Goal: Transaction & Acquisition: Purchase product/service

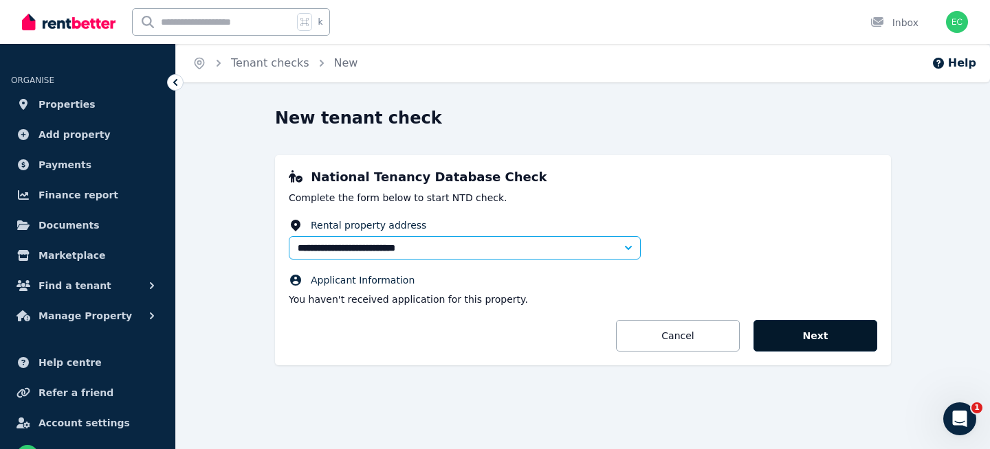
click at [805, 336] on button "Next" at bounding box center [815, 336] width 124 height 32
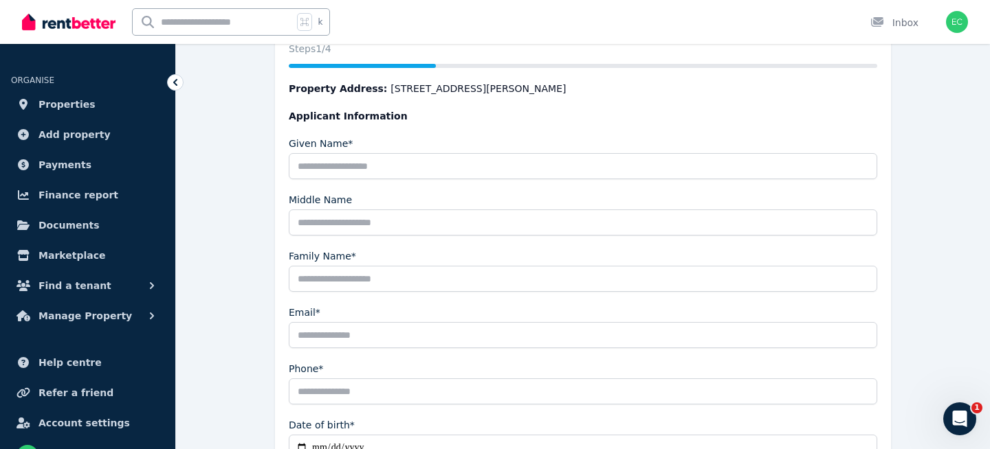
scroll to position [207, 0]
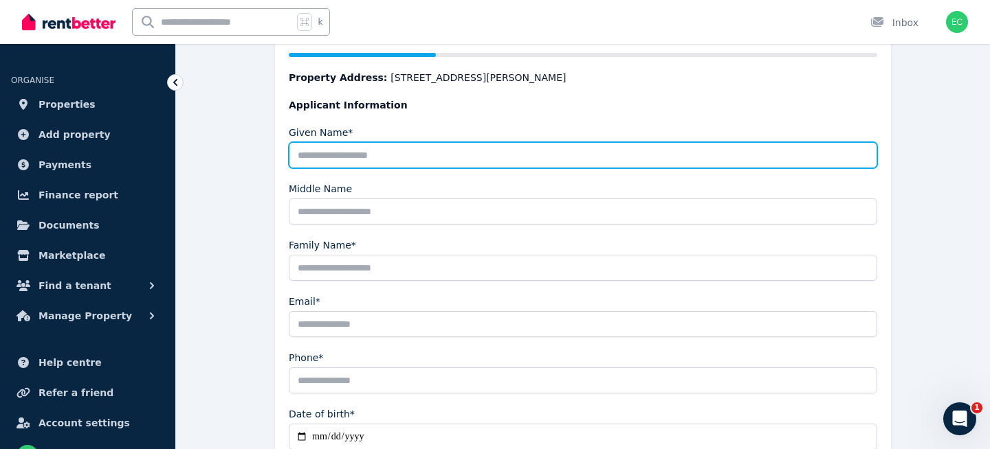
click at [322, 151] on input "Given Name*" at bounding box center [583, 155] width 588 height 26
type input "******"
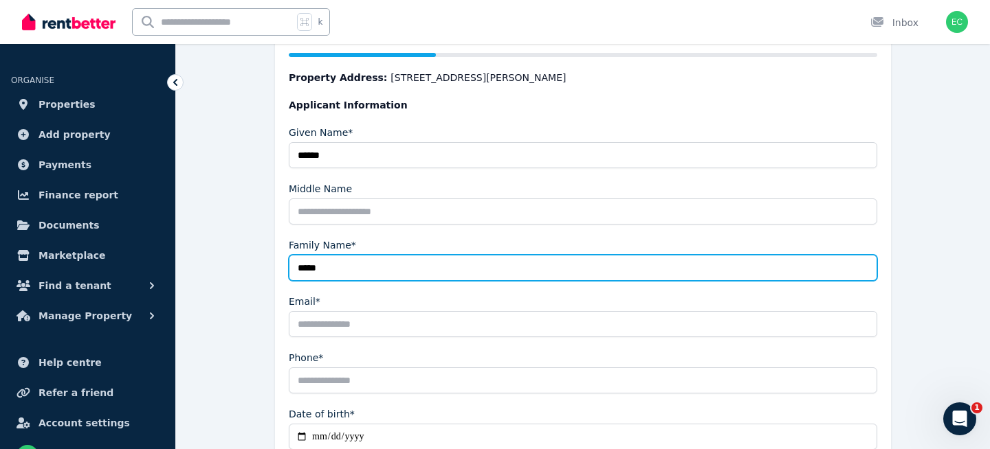
type input "*****"
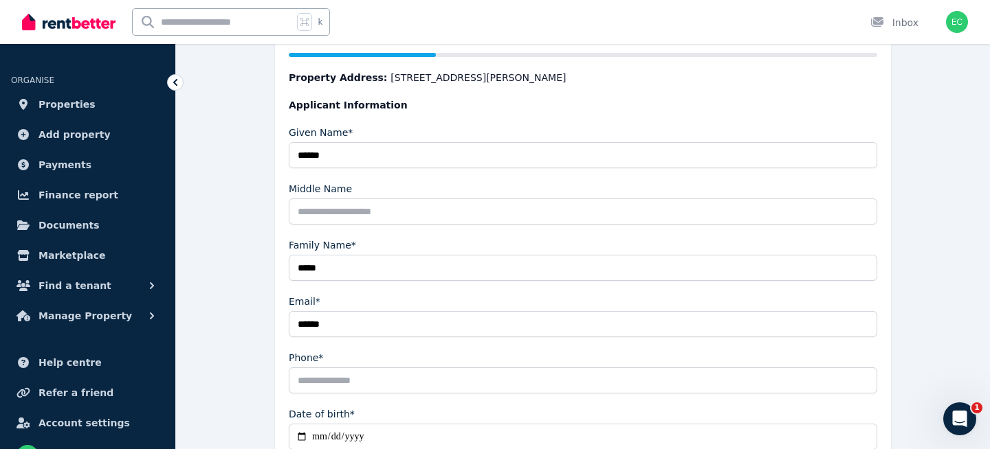
type input "**********"
click at [361, 374] on input "Phone*" at bounding box center [583, 381] width 588 height 26
drag, startPoint x: 366, startPoint y: 389, endPoint x: 241, endPoint y: 389, distance: 124.4
click at [241, 389] on div "**********" at bounding box center [582, 223] width 781 height 647
type input "**********"
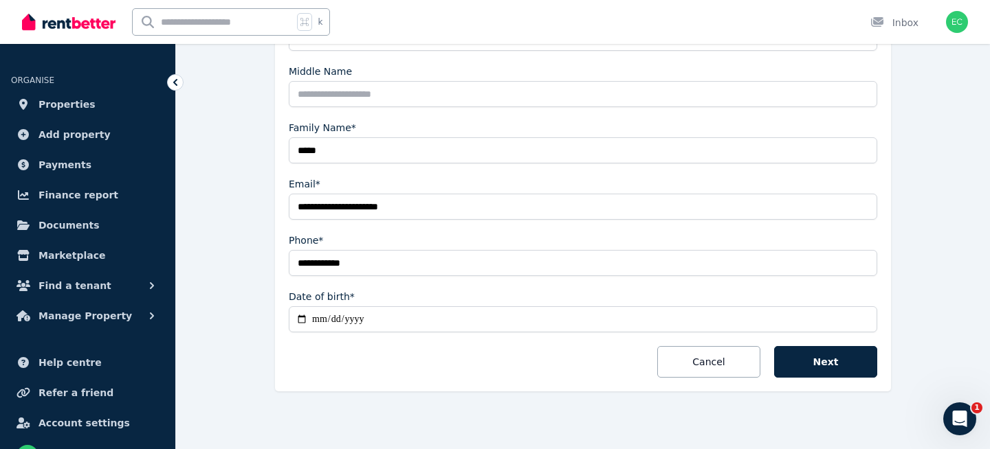
scroll to position [330, 0]
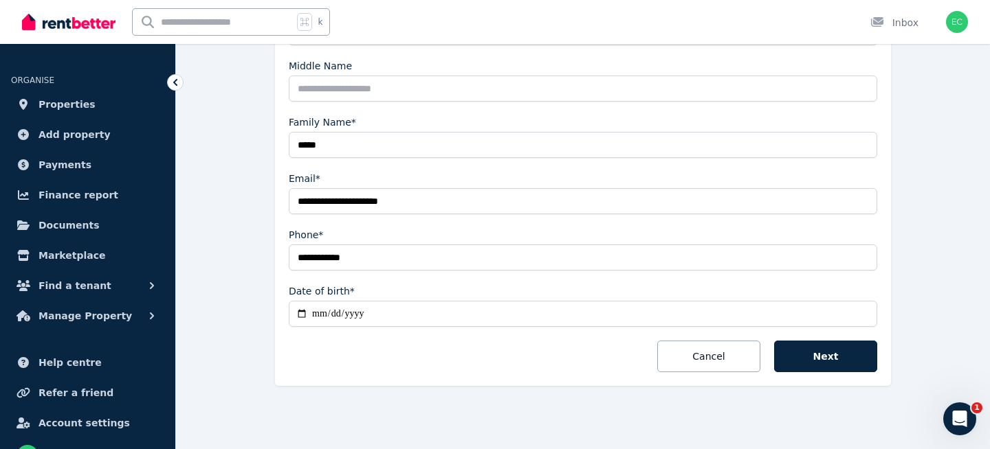
click at [318, 315] on input "Date of birth*" at bounding box center [583, 314] width 588 height 26
type input "**********"
click at [836, 363] on button "Next" at bounding box center [825, 357] width 103 height 32
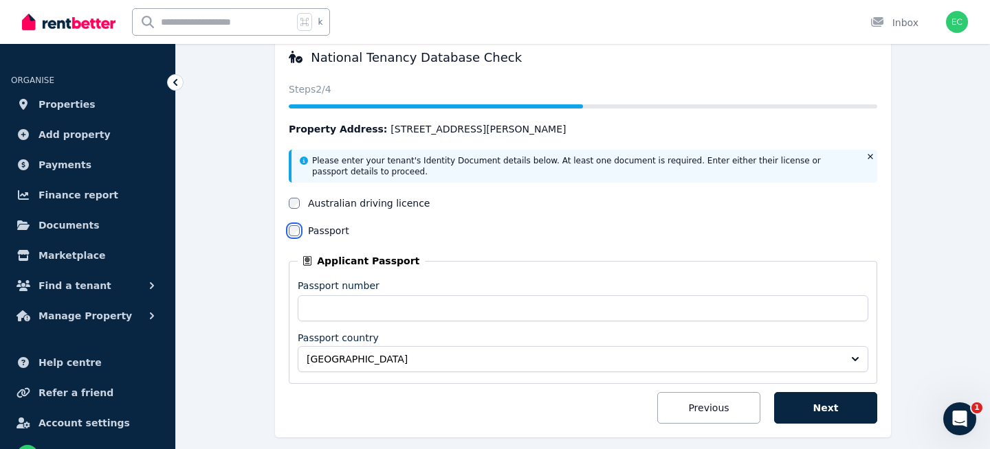
scroll to position [141, 0]
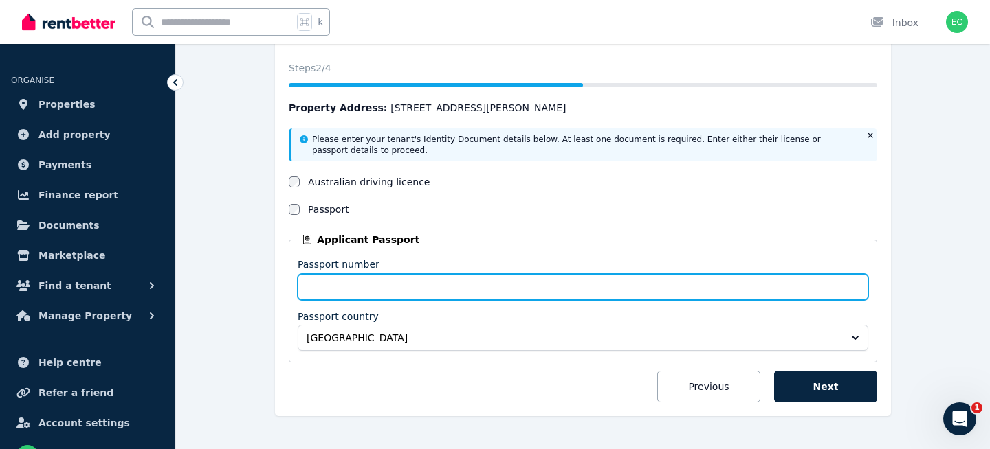
click at [410, 291] on input "Passport number" at bounding box center [583, 287] width 570 height 26
type input "*********"
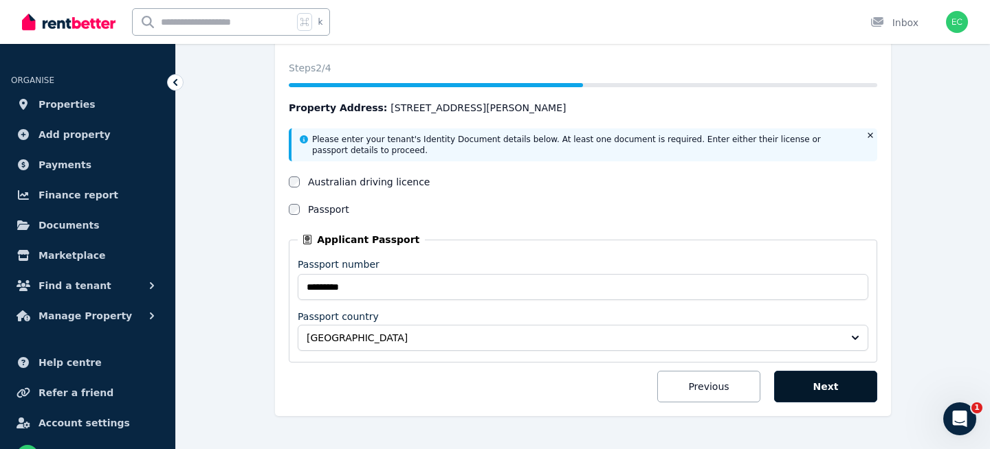
click at [816, 388] on button "Next" at bounding box center [825, 387] width 103 height 32
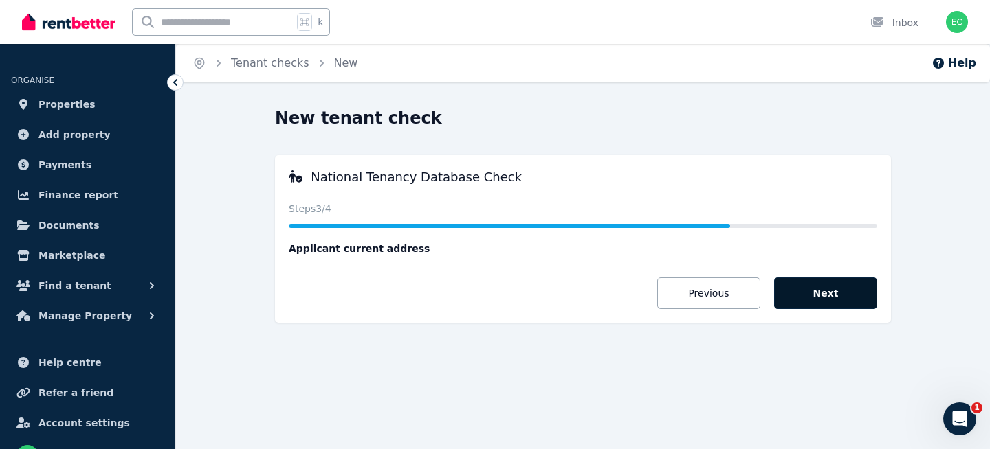
scroll to position [0, 0]
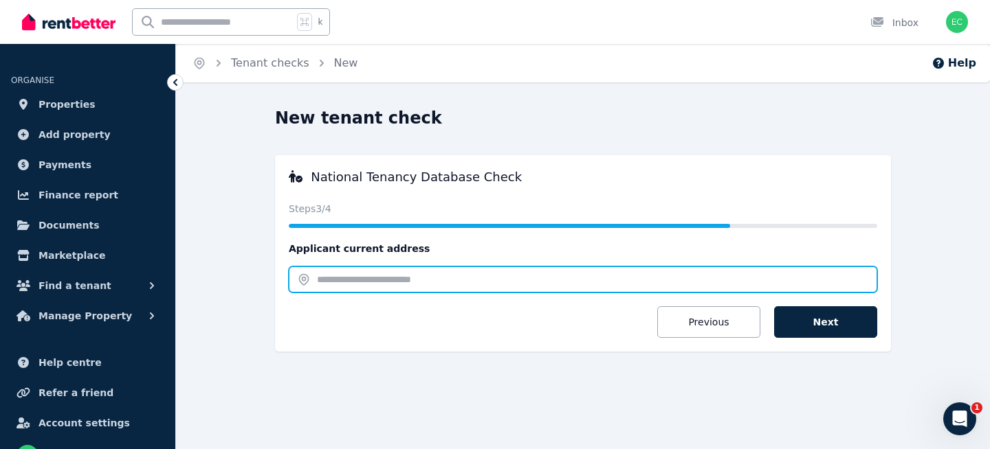
click at [329, 274] on input "text" at bounding box center [583, 280] width 588 height 26
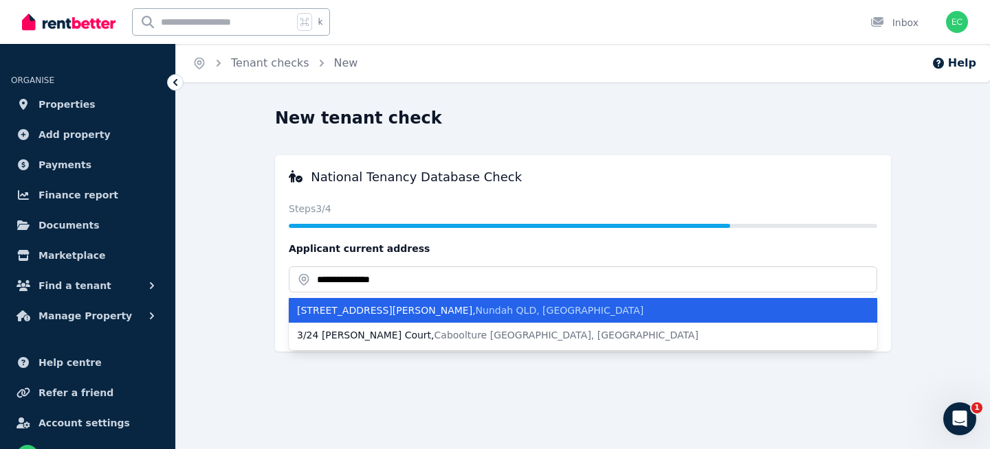
click at [476, 313] on span "Nundah QLD, [GEOGRAPHIC_DATA]" at bounding box center [560, 310] width 168 height 11
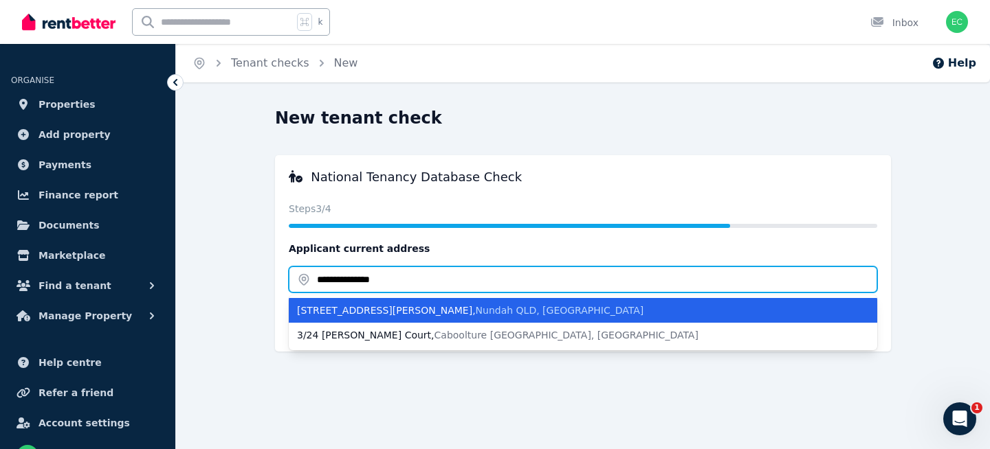
type input "**********"
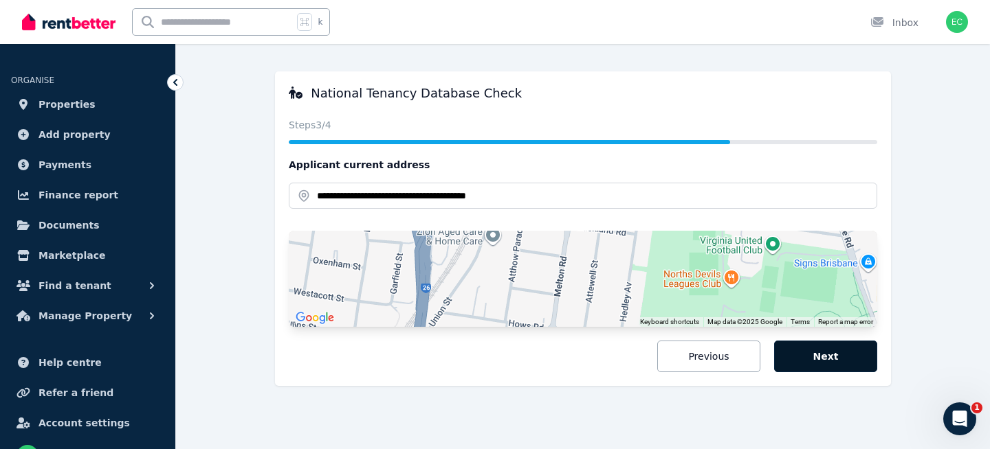
click at [817, 362] on button "Next" at bounding box center [825, 357] width 103 height 32
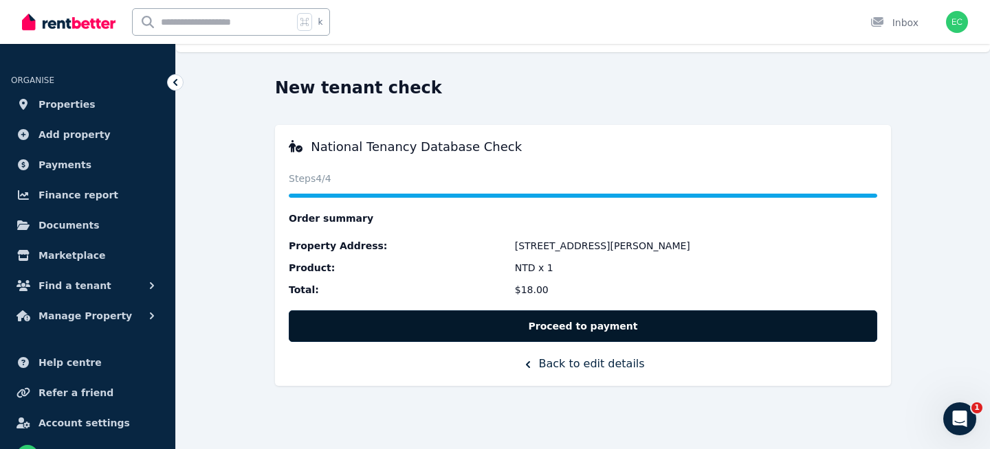
click at [581, 330] on button "Proceed to payment" at bounding box center [583, 327] width 588 height 32
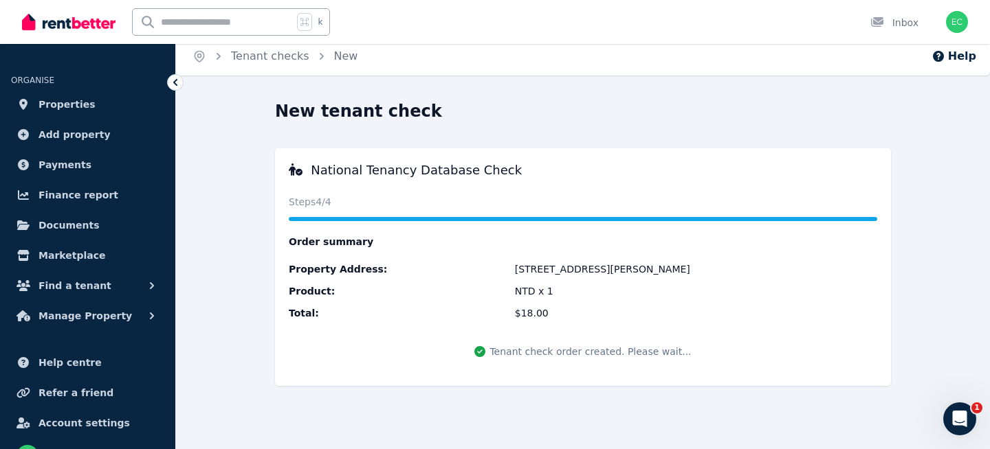
scroll to position [7, 0]
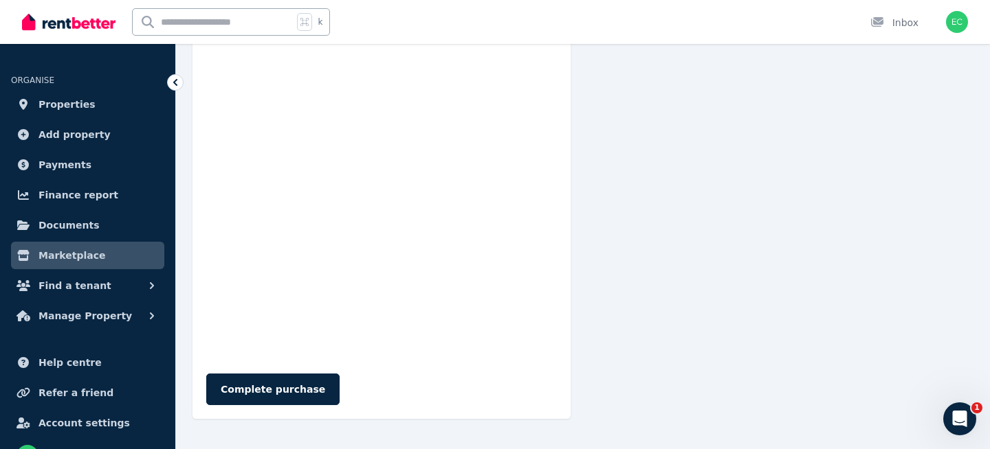
scroll to position [236, 0]
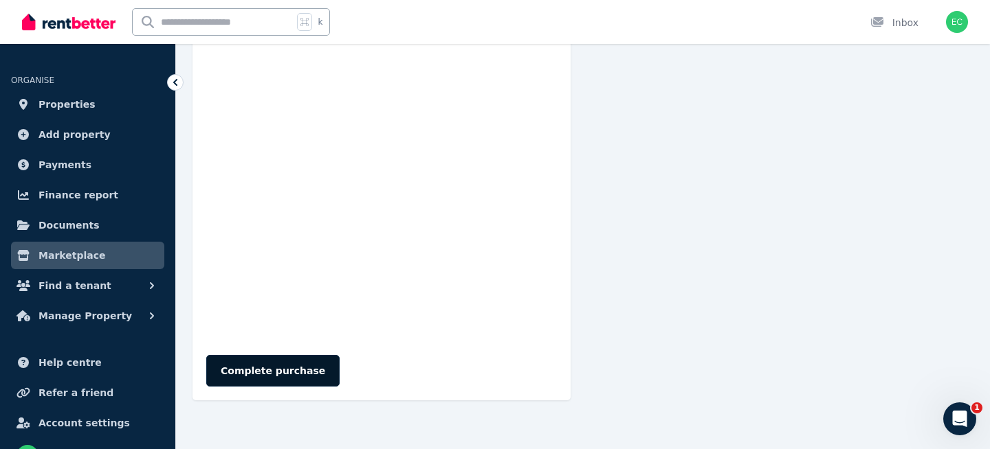
click at [287, 363] on button "Complete purchase" at bounding box center [272, 371] width 133 height 32
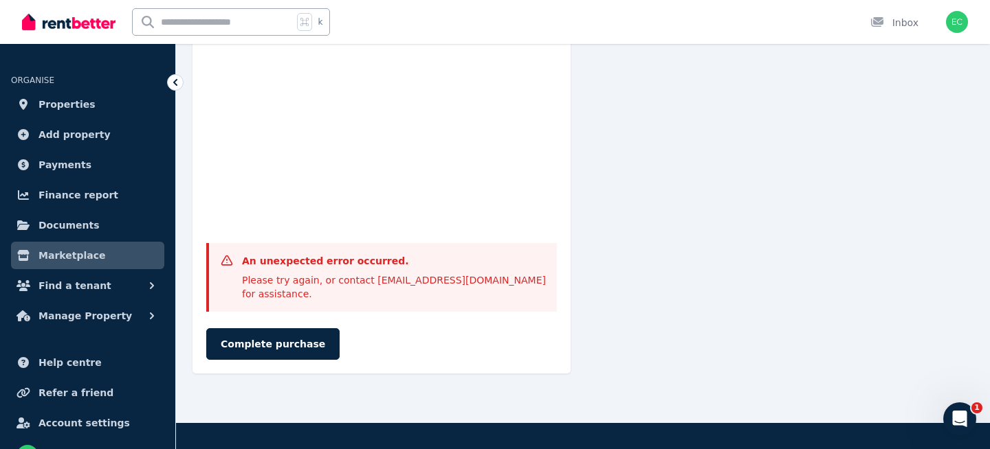
scroll to position [359, 0]
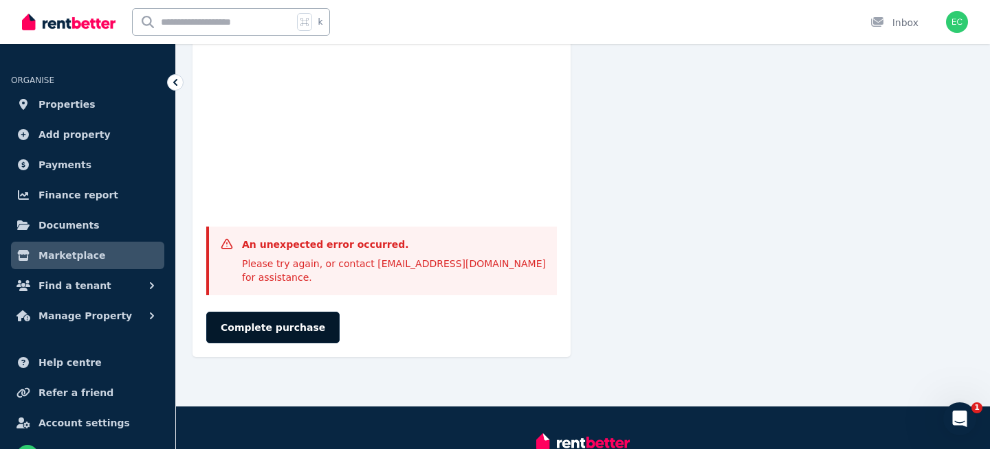
click at [289, 312] on button "Complete purchase" at bounding box center [272, 328] width 133 height 32
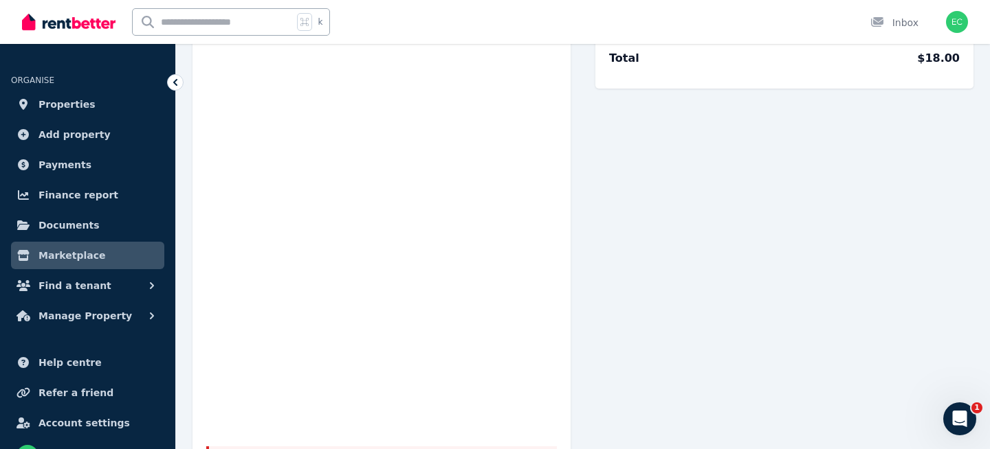
scroll to position [137, 0]
click at [721, 299] on div "Order Details NTD check 1 x $18.00 Total $18.00" at bounding box center [784, 274] width 378 height 612
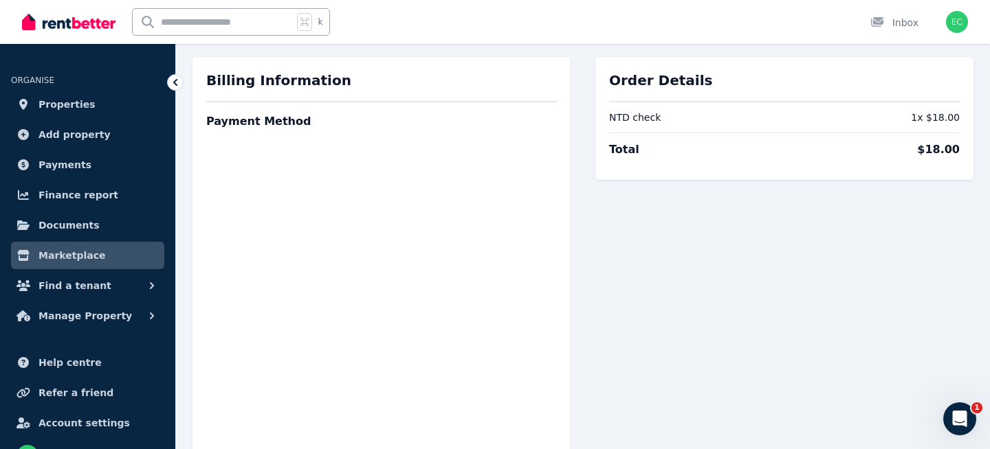
scroll to position [46, 0]
click at [630, 350] on div "Order Details NTD check 1 x $18.00 Total $18.00" at bounding box center [784, 371] width 378 height 626
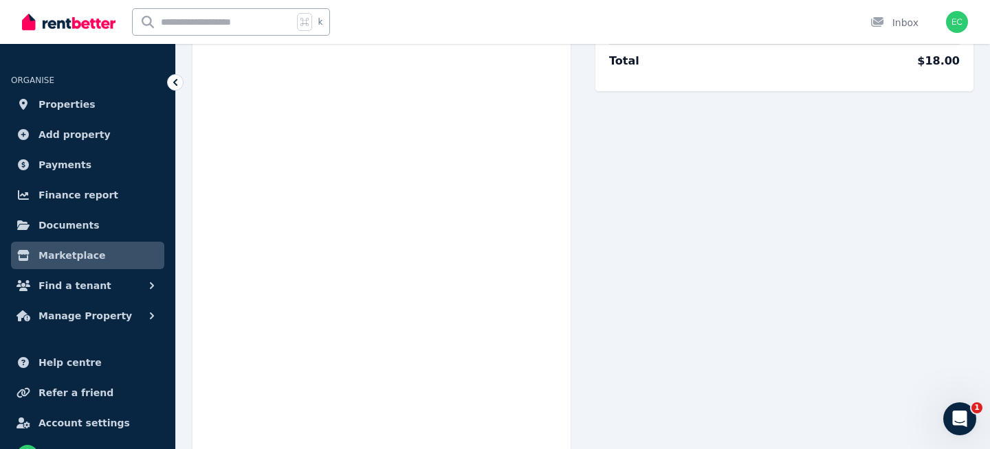
click at [713, 247] on div "Order Details NTD check 1 x $18.00 Total $18.00" at bounding box center [784, 281] width 378 height 626
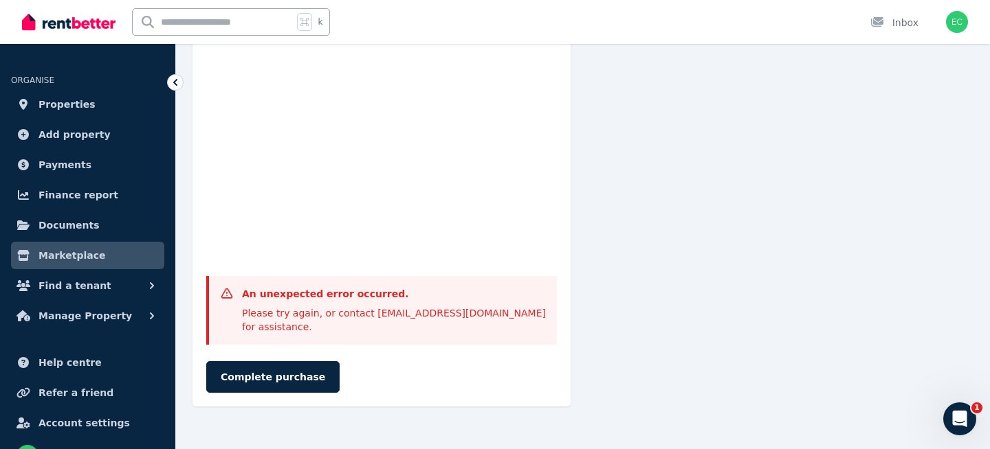
scroll to position [324, 0]
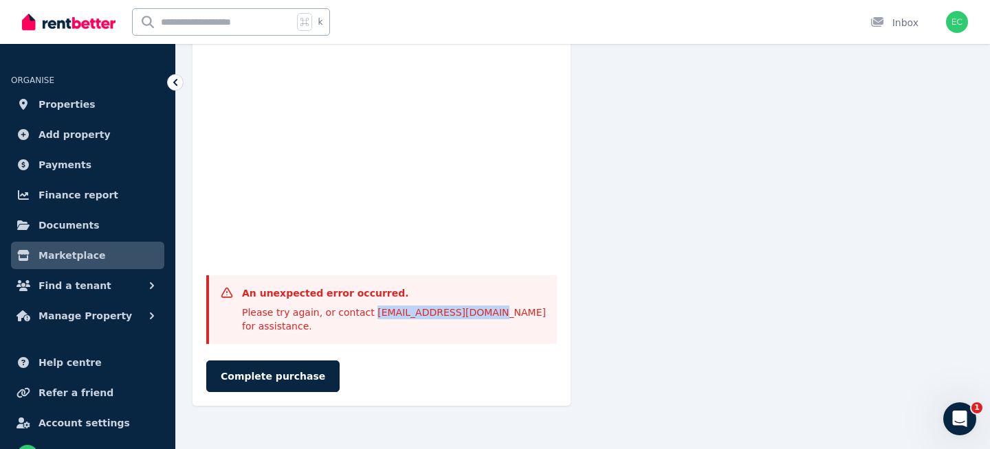
drag, startPoint x: 470, startPoint y: 313, endPoint x: 366, endPoint y: 312, distance: 104.5
click at [366, 312] on div "Please try again, or contact [EMAIL_ADDRESS][DOMAIN_NAME] for assistance." at bounding box center [394, 319] width 304 height 27
copy div "[EMAIL_ADDRESS][DOMAIN_NAME]"
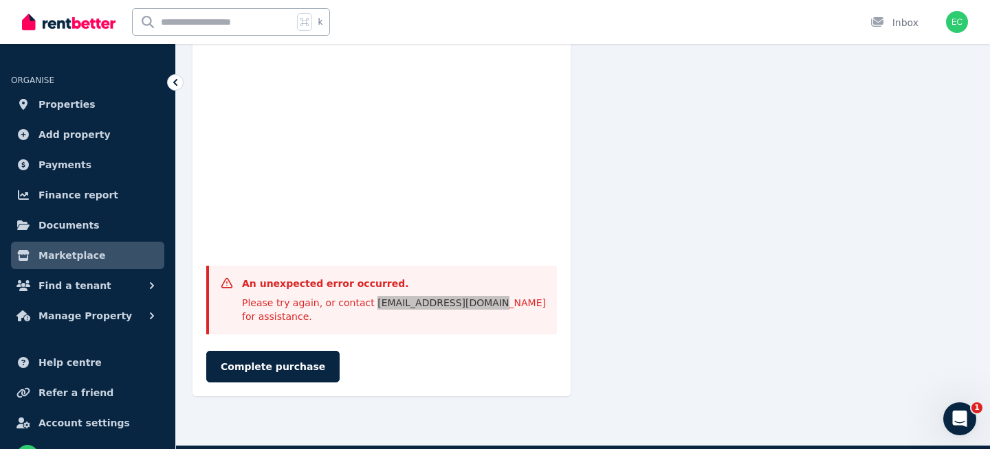
scroll to position [339, 0]
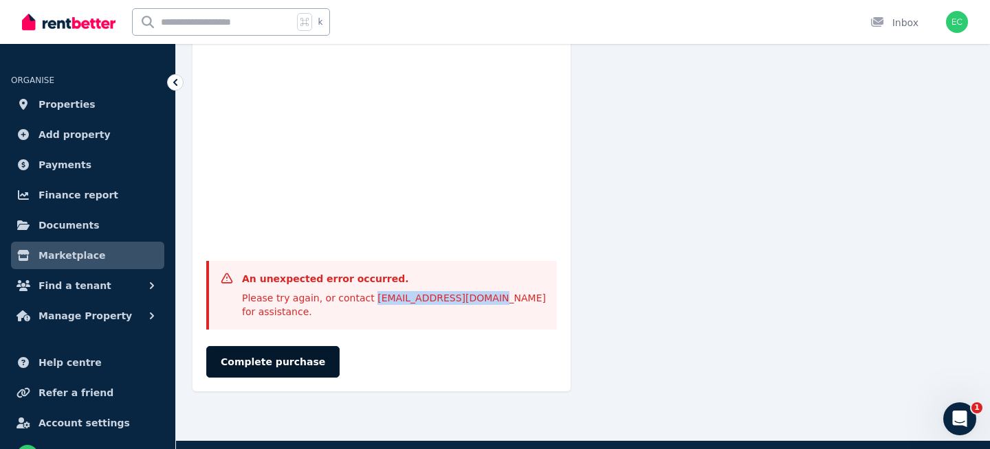
click at [285, 349] on button "Complete purchase" at bounding box center [272, 362] width 133 height 32
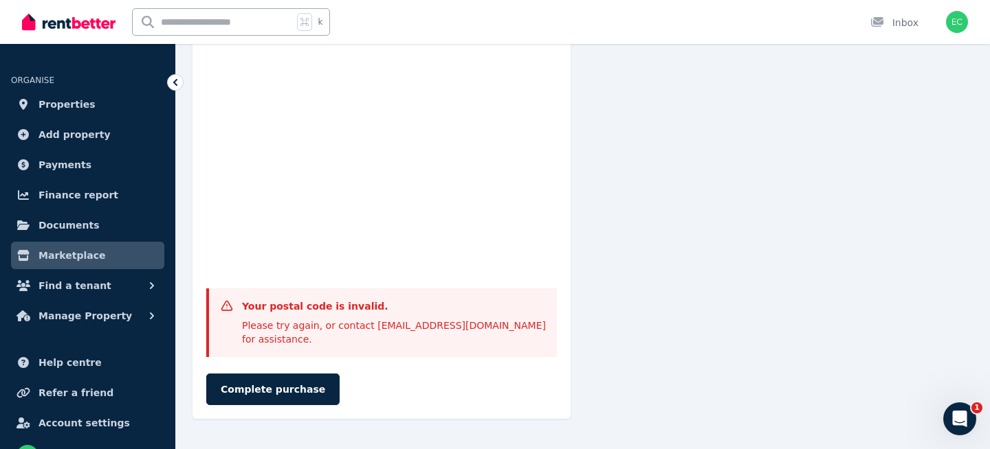
scroll to position [296, 0]
click at [291, 375] on button "Complete purchase" at bounding box center [272, 391] width 133 height 32
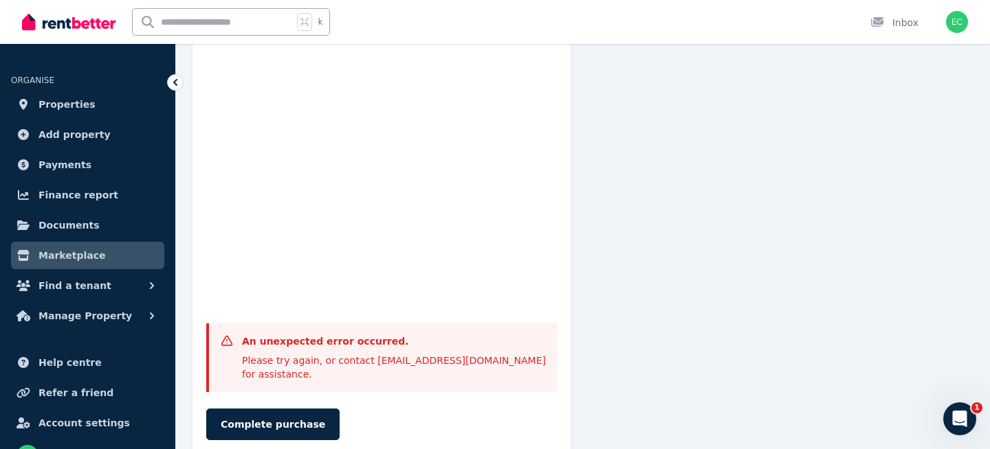
scroll to position [264, 0]
click at [677, 241] on div "Order Details NTD check 1 x $18.00 Total $18.00" at bounding box center [784, 147] width 378 height 612
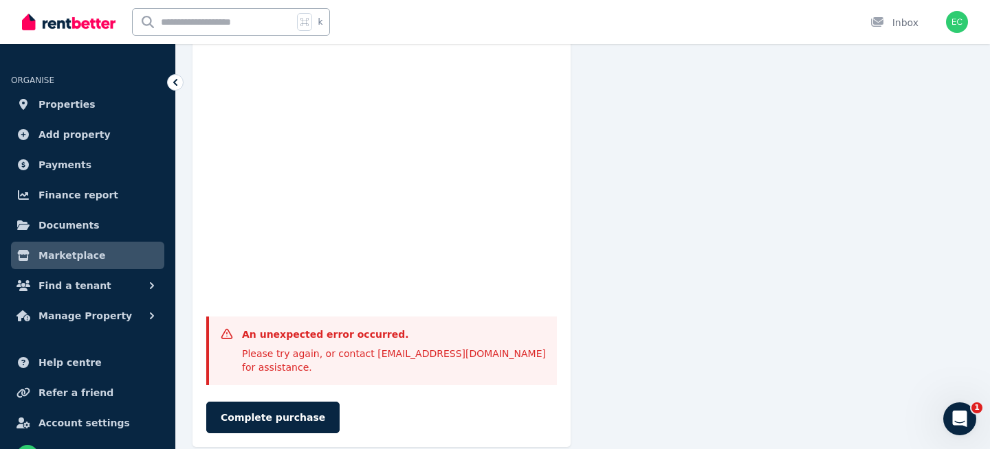
scroll to position [273, 0]
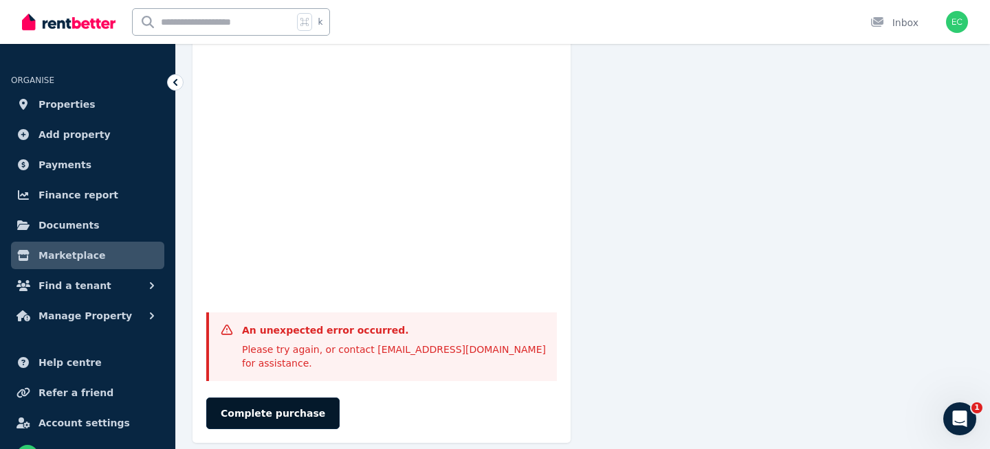
click at [277, 398] on button "Complete purchase" at bounding box center [272, 414] width 133 height 32
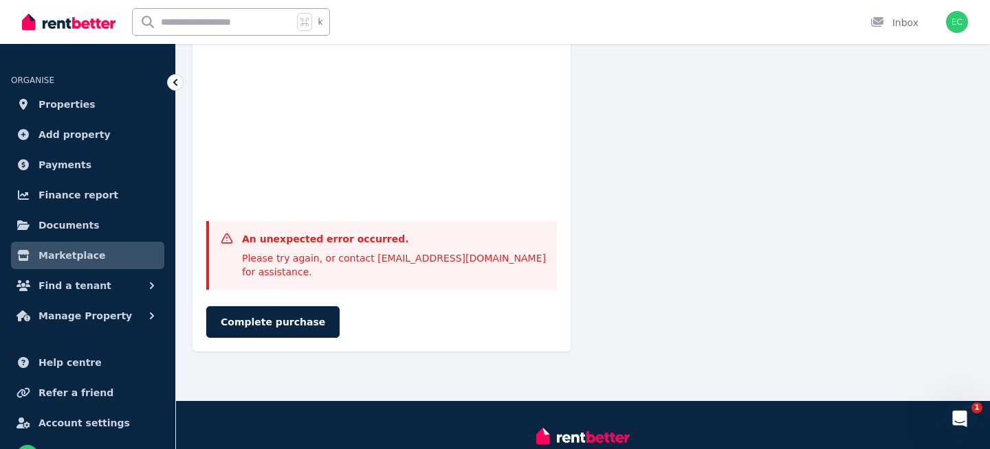
scroll to position [370, 0]
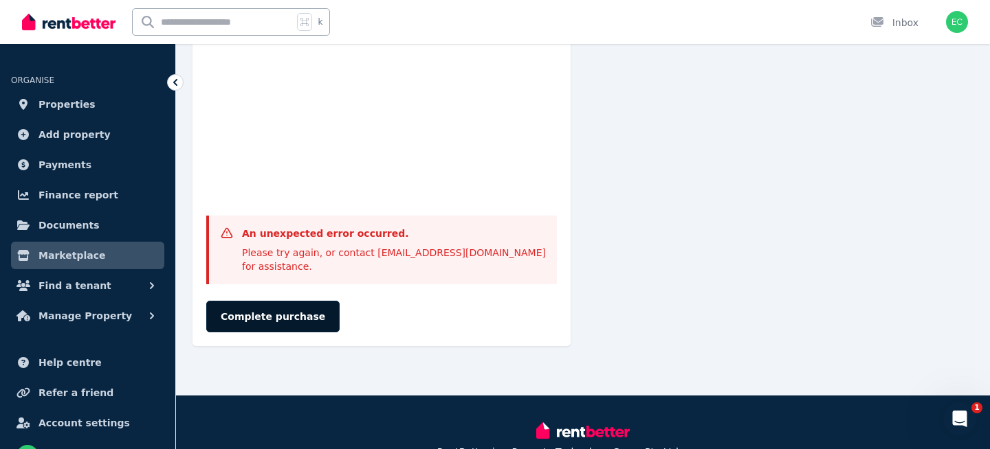
click at [263, 301] on button "Complete purchase" at bounding box center [272, 317] width 133 height 32
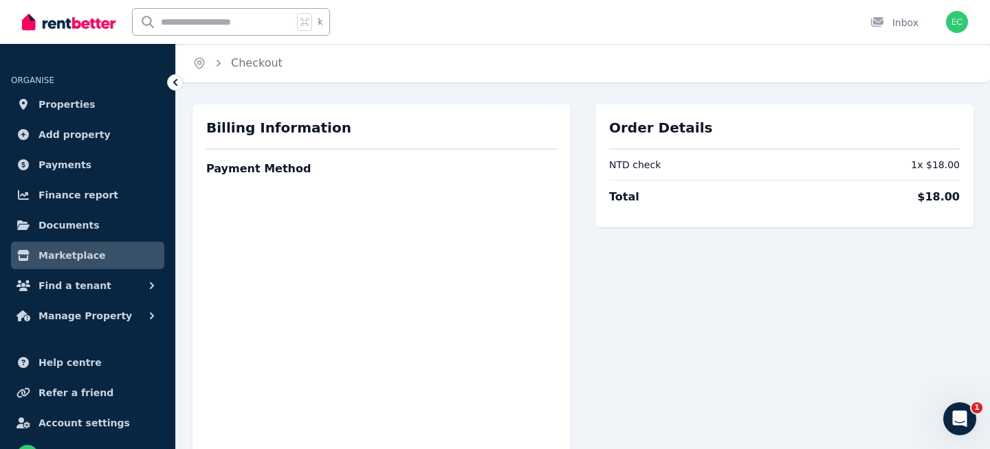
scroll to position [1, 0]
click at [219, 62] on icon "Breadcrumb" at bounding box center [219, 63] width 14 height 14
click at [203, 62] on icon "Breadcrumb" at bounding box center [199, 63] width 14 height 14
